Goal: Check status: Check status

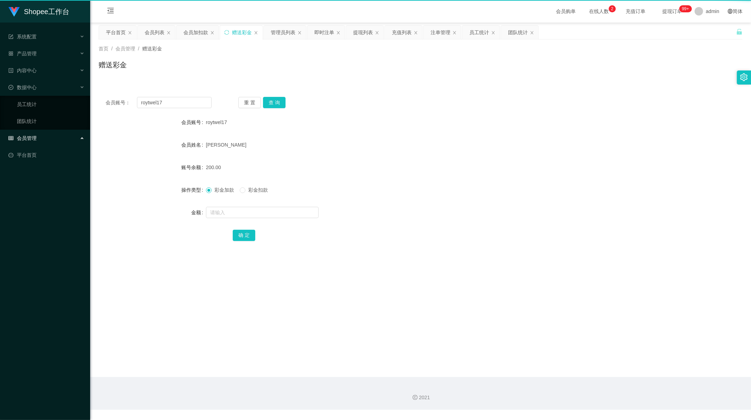
scroll to position [1, 0]
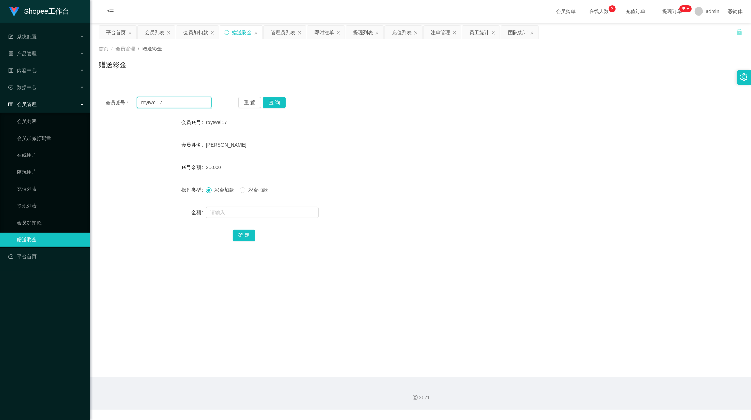
click at [160, 101] on input "roytwel17" at bounding box center [174, 102] width 75 height 11
drag, startPoint x: 160, startPoint y: 101, endPoint x: 175, endPoint y: 103, distance: 15.3
click at [162, 102] on input "roytwel17" at bounding box center [174, 102] width 75 height 11
paste input "Weilun888"
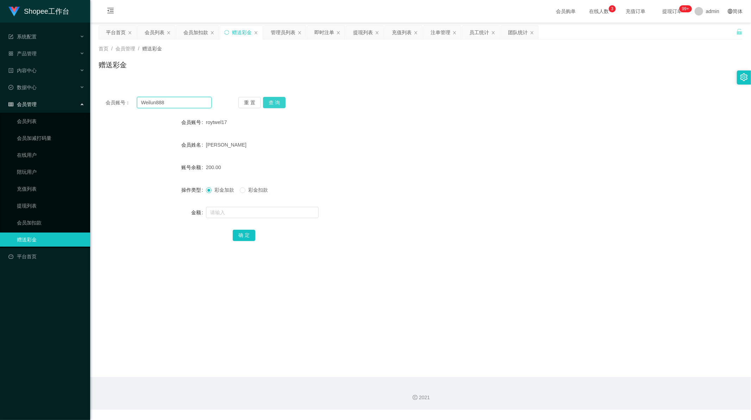
type input "Weilun888"
click at [274, 104] on button "查 询" at bounding box center [274, 102] width 23 height 11
click at [247, 215] on input "text" at bounding box center [262, 212] width 113 height 11
paste input "880"
type input "880"
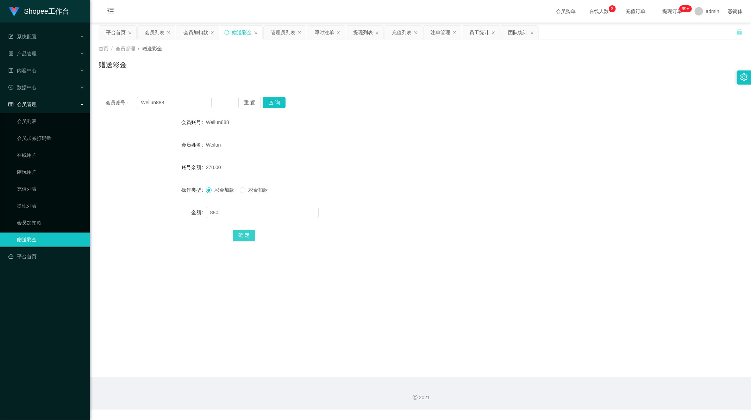
click at [243, 231] on button "确 定" at bounding box center [244, 235] width 23 height 11
click at [167, 106] on input "Weilun888" at bounding box center [174, 102] width 75 height 11
drag, startPoint x: 167, startPoint y: 106, endPoint x: 281, endPoint y: 90, distance: 114.9
click at [170, 106] on input "Weilun888" at bounding box center [174, 102] width 75 height 11
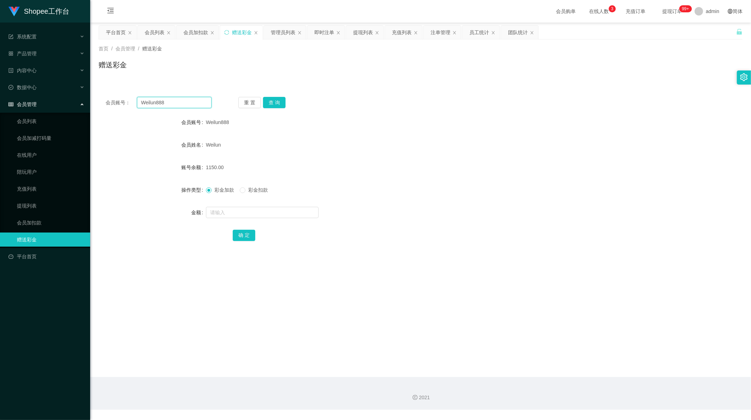
paste input "Dan234"
type input "Dan234"
click at [270, 100] on button "查 询" at bounding box center [274, 102] width 23 height 11
click at [236, 215] on input "text" at bounding box center [262, 212] width 113 height 11
paste input "880"
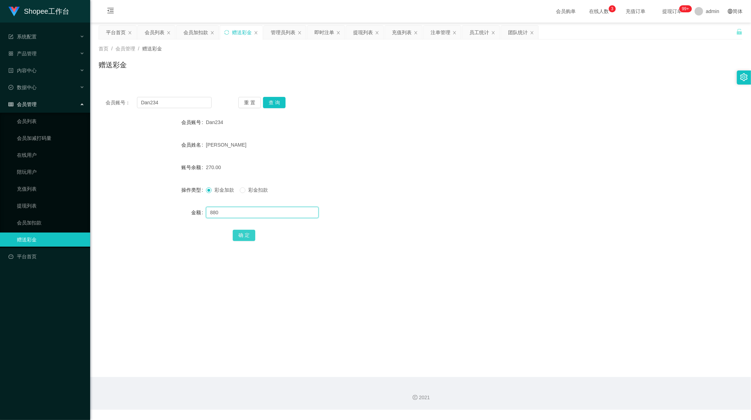
type input "880"
click at [245, 240] on button "确 定" at bounding box center [244, 235] width 23 height 11
